Goal: Find specific page/section: Find specific page/section

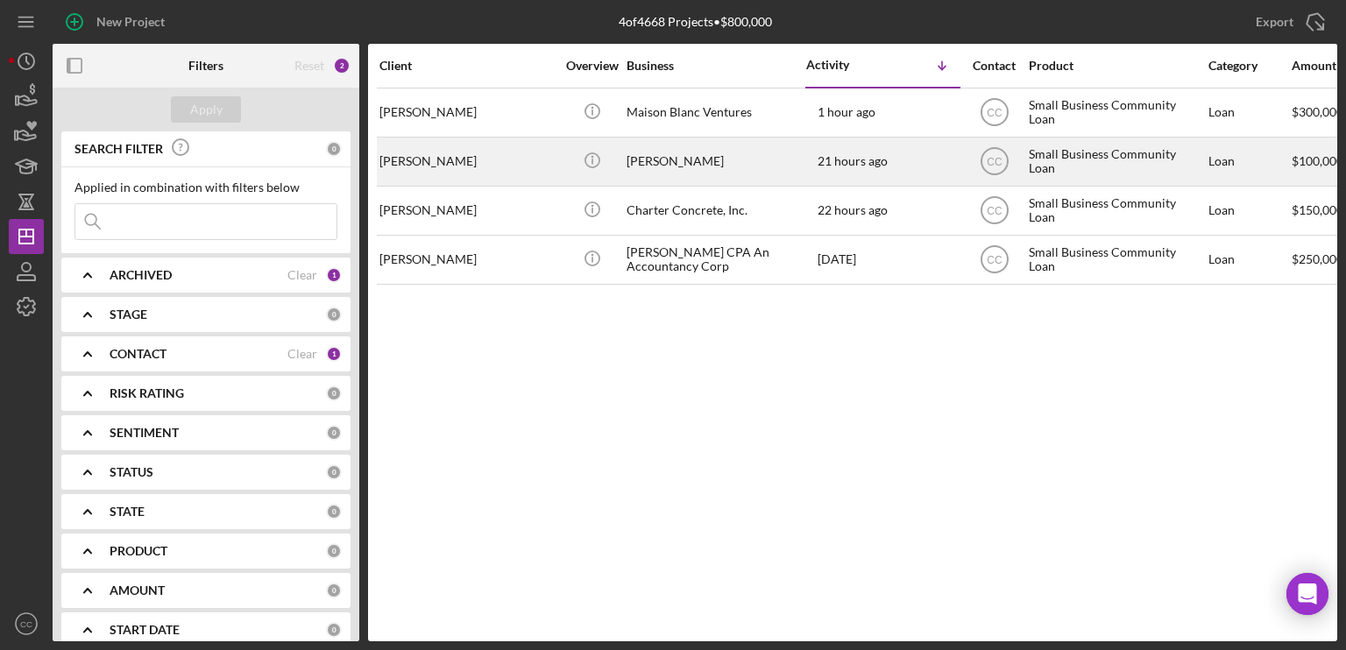
click at [507, 160] on div "[PERSON_NAME]" at bounding box center [466, 161] width 175 height 46
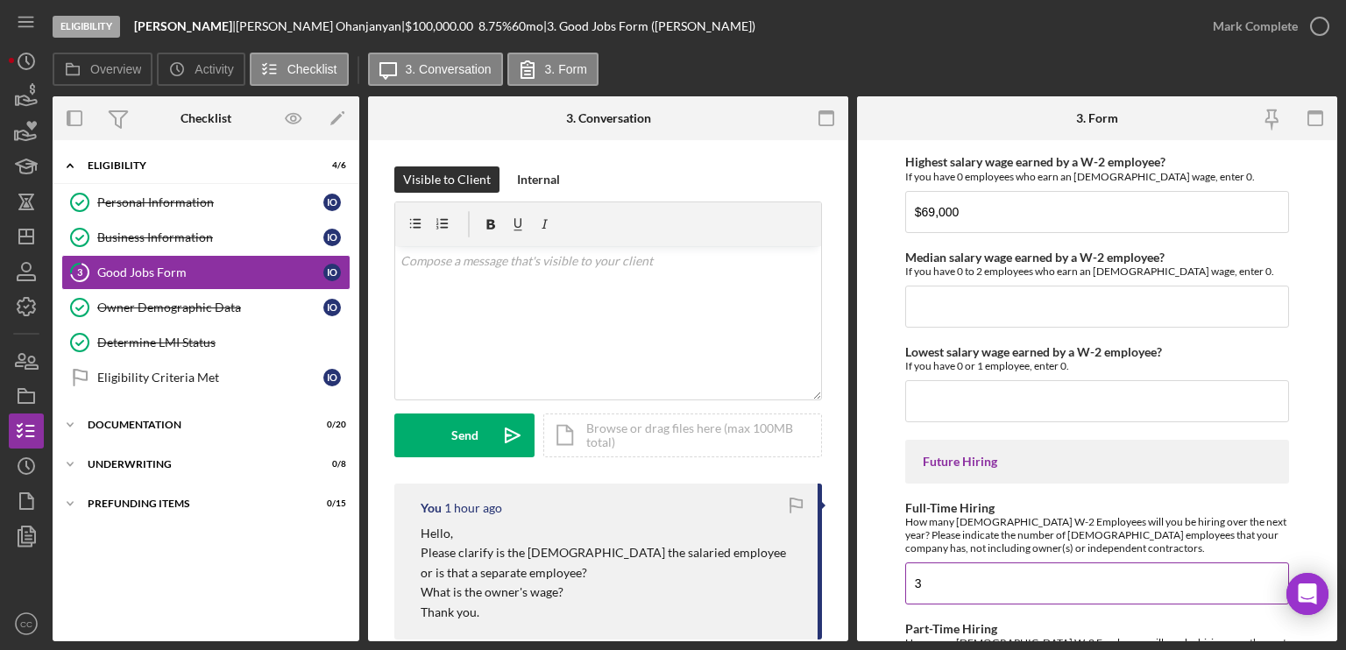
scroll to position [4028, 0]
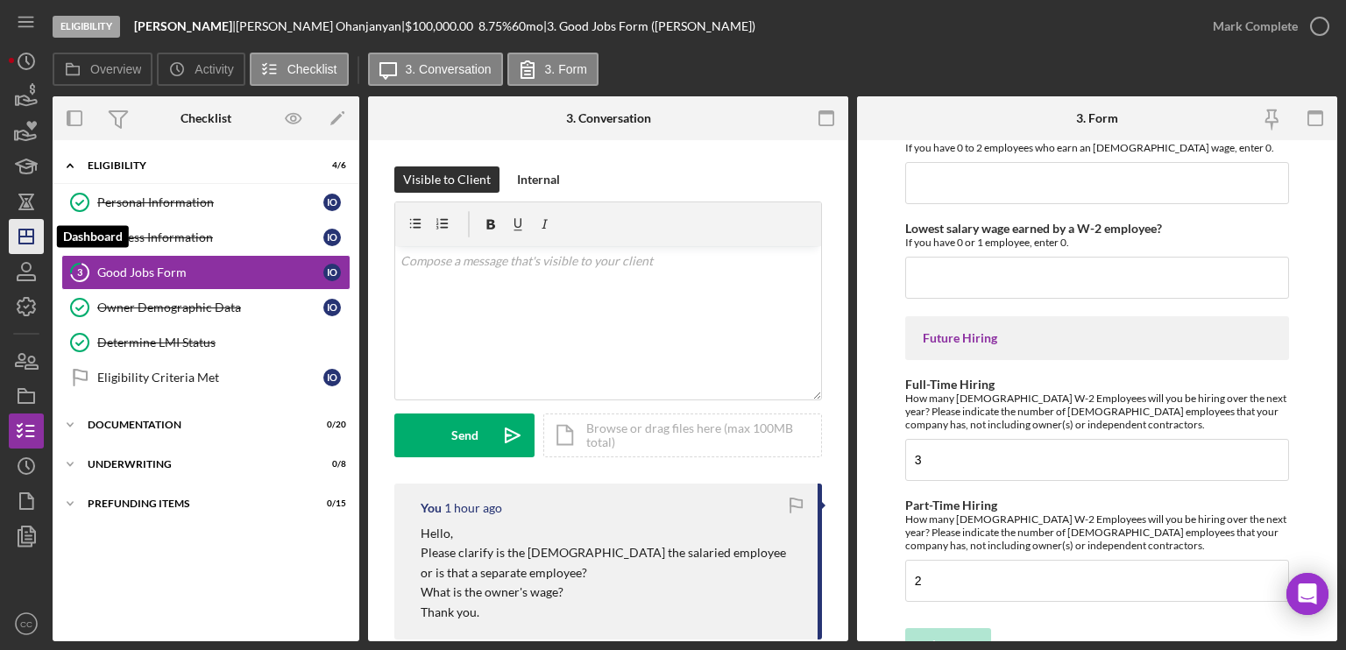
click at [21, 237] on icon "Icon/Dashboard" at bounding box center [26, 237] width 44 height 44
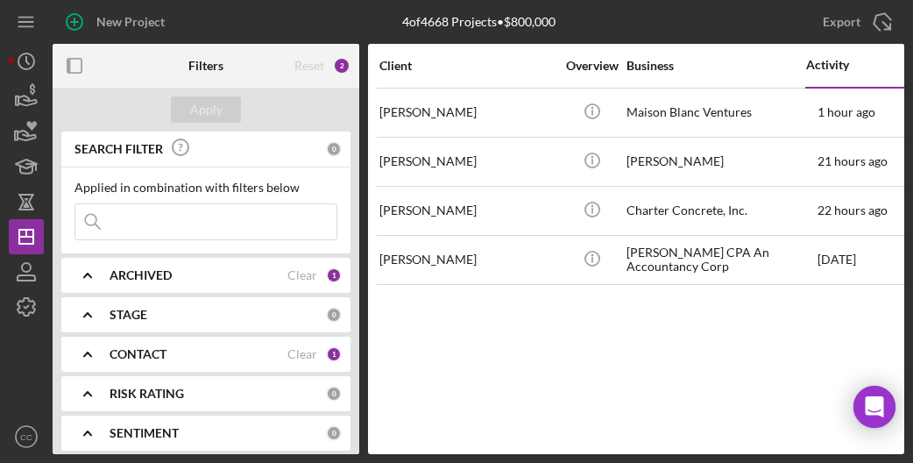
click at [562, 383] on div "Client Overview Business Activity Icon/Table Sort Arrow Contact Product Categor…" at bounding box center [636, 249] width 536 height 410
click at [584, 348] on div "Client Overview Business Activity Icon/Table Sort Arrow Contact Product Categor…" at bounding box center [636, 249] width 536 height 410
click at [564, 317] on div "Client Overview Business Activity Icon/Table Sort Arrow Contact Product Categor…" at bounding box center [636, 249] width 536 height 410
click at [655, 358] on div "Client Overview Business Activity Icon/Table Sort Arrow Contact Product Categor…" at bounding box center [636, 249] width 536 height 410
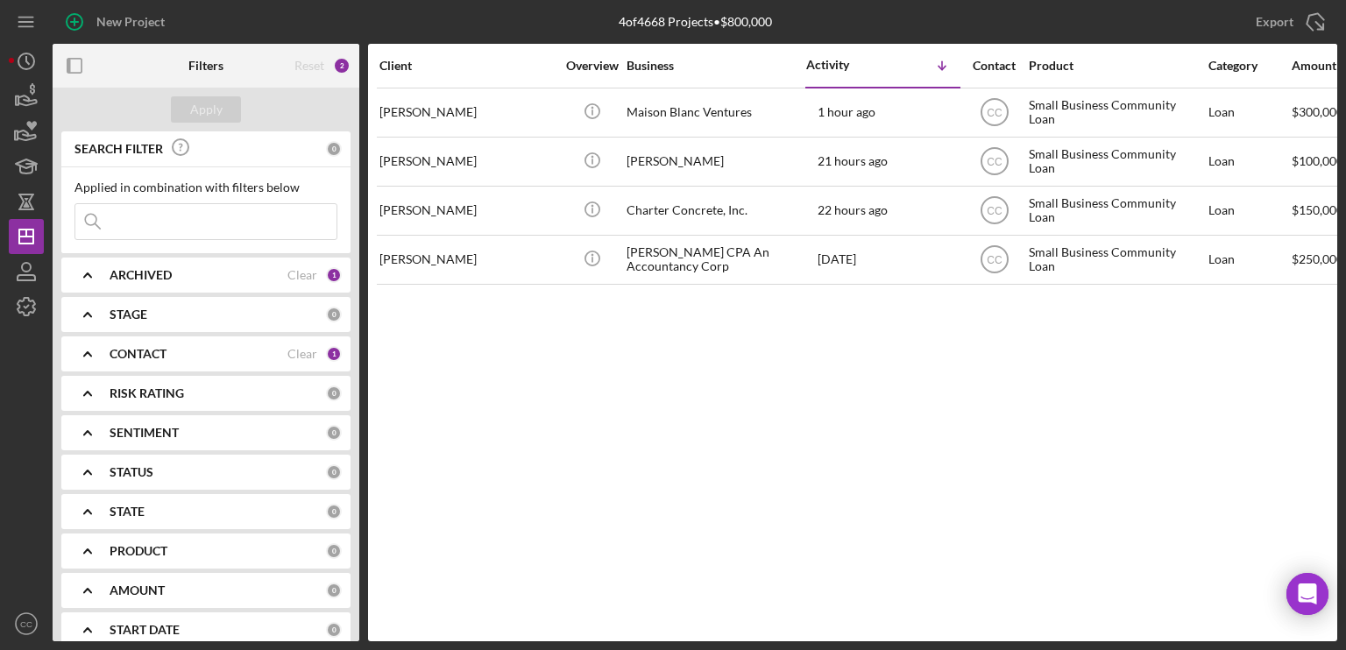
click at [789, 387] on div "Client Overview Business Activity Icon/Table Sort Arrow Contact Product Categor…" at bounding box center [852, 343] width 969 height 598
click at [643, 495] on div "Client Overview Business Activity Icon/Table Sort Arrow Contact Product Categor…" at bounding box center [852, 343] width 969 height 598
click at [879, 523] on div "Client Overview Business Activity Icon/Table Sort Arrow Contact Product Categor…" at bounding box center [852, 343] width 969 height 598
click at [934, 420] on div "Client Overview Business Activity Icon/Table Sort Arrow Contact Product Categor…" at bounding box center [852, 343] width 969 height 598
drag, startPoint x: 658, startPoint y: 476, endPoint x: 678, endPoint y: 465, distance: 22.7
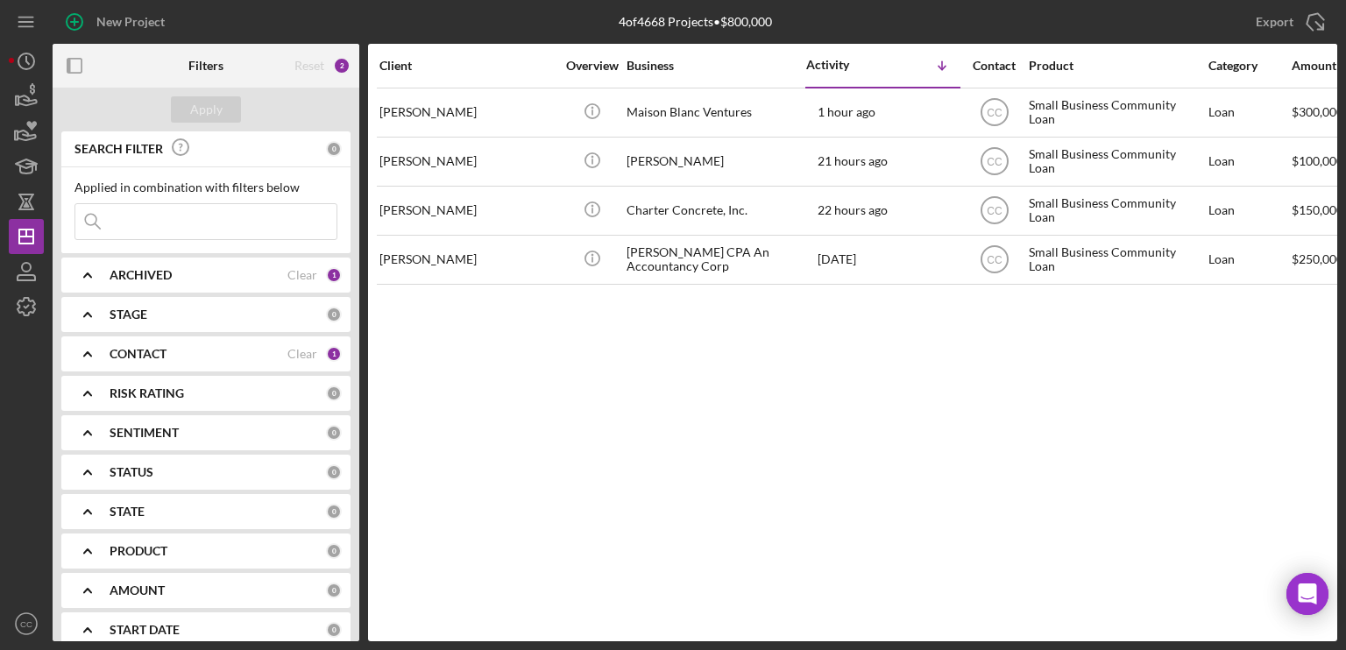
click at [658, 476] on div "Client Overview Business Activity Icon/Table Sort Arrow Contact Product Categor…" at bounding box center [852, 343] width 969 height 598
